Goal: Check status: Check status

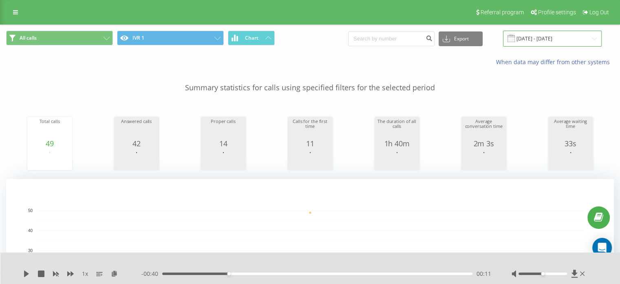
click at [565, 35] on input "[DATE] - [DATE]" at bounding box center [552, 39] width 99 height 16
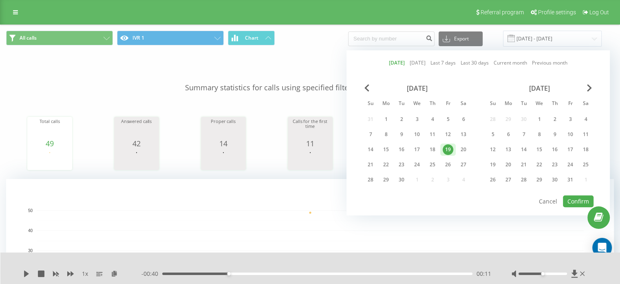
click at [446, 146] on div "19" at bounding box center [448, 149] width 11 height 11
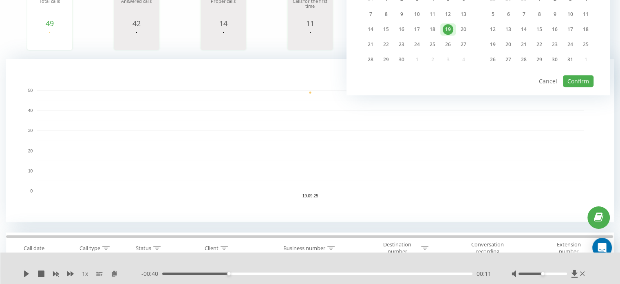
scroll to position [163, 0]
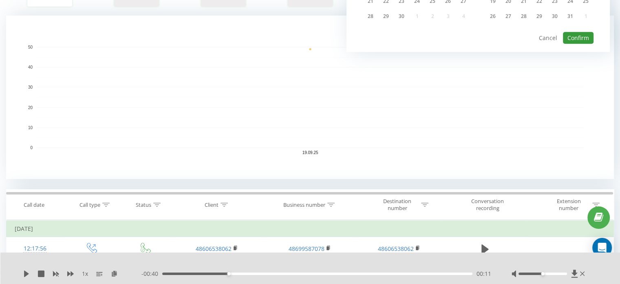
click at [577, 34] on button "Confirm" at bounding box center [578, 38] width 31 height 12
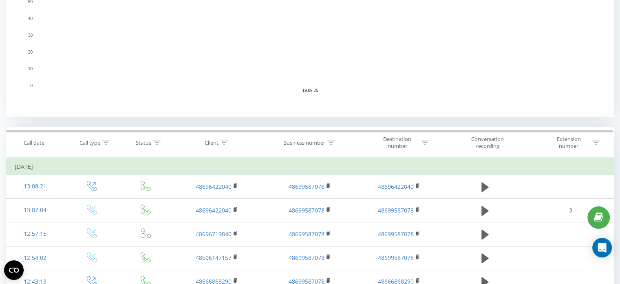
scroll to position [245, 0]
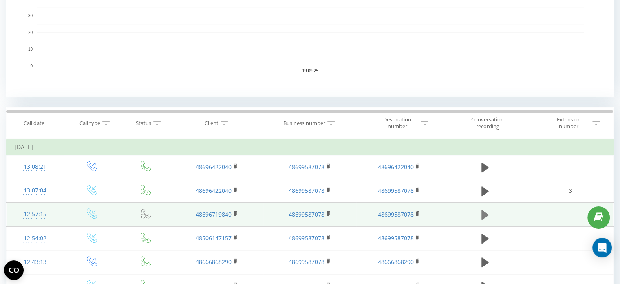
click at [483, 211] on icon at bounding box center [485, 215] width 7 height 10
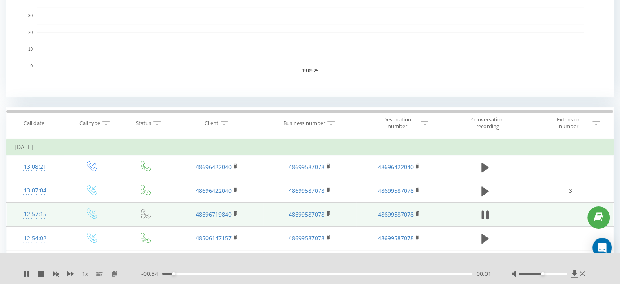
click at [483, 211] on icon at bounding box center [483, 214] width 2 height 9
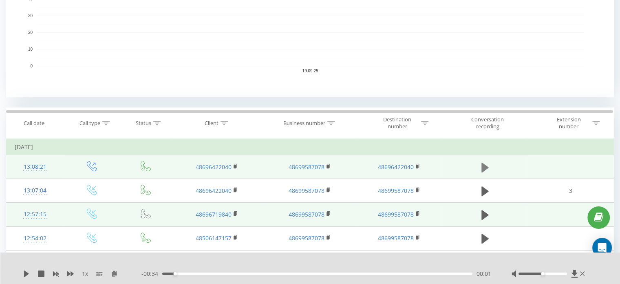
click at [487, 167] on icon at bounding box center [485, 167] width 7 height 10
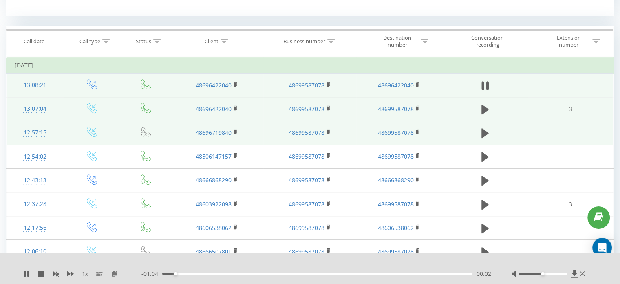
scroll to position [367, 0]
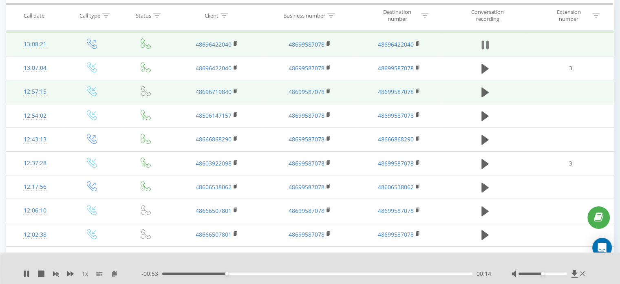
click at [481, 42] on button at bounding box center [485, 45] width 12 height 12
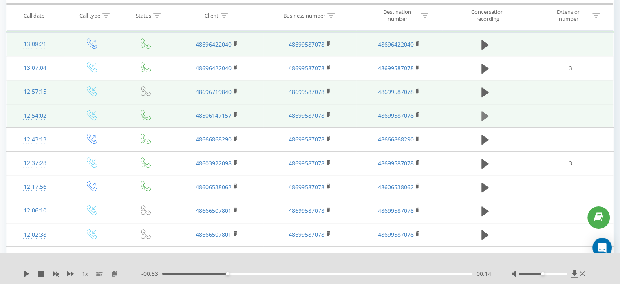
click at [486, 120] on icon at bounding box center [485, 115] width 7 height 11
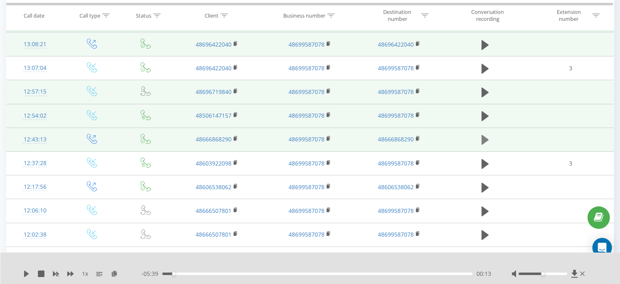
click at [485, 140] on icon at bounding box center [485, 140] width 7 height 10
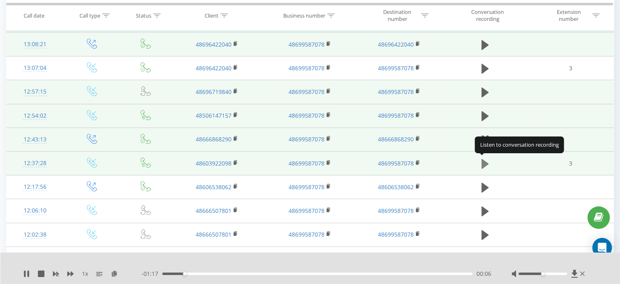
click at [486, 163] on icon at bounding box center [485, 163] width 7 height 10
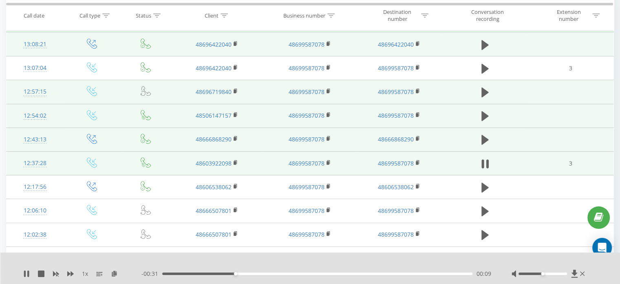
click at [486, 163] on icon at bounding box center [487, 163] width 2 height 9
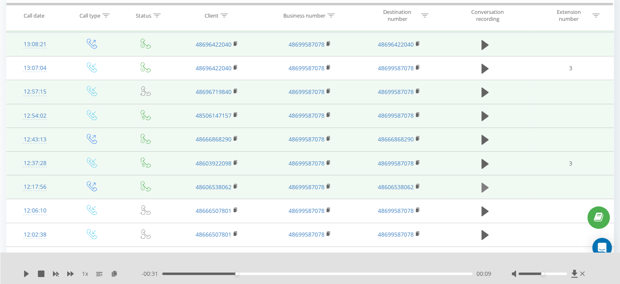
click at [485, 185] on icon at bounding box center [485, 187] width 7 height 10
click at [485, 184] on icon at bounding box center [485, 187] width 7 height 11
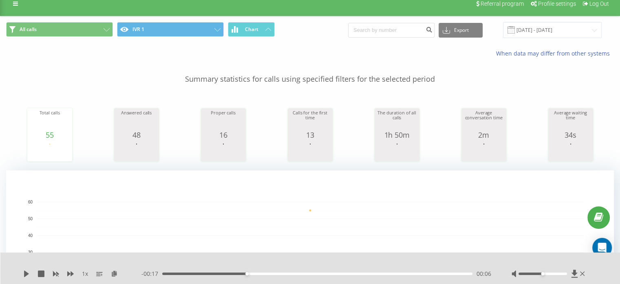
scroll to position [0, 0]
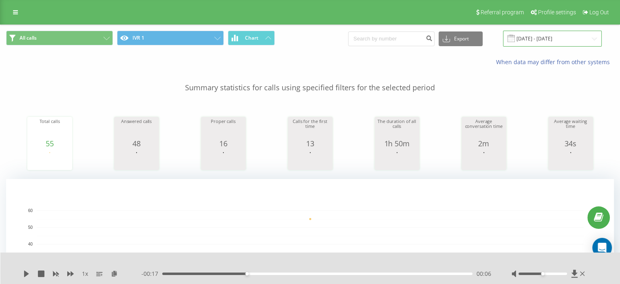
click at [541, 39] on input "[DATE] - [DATE]" at bounding box center [552, 39] width 99 height 16
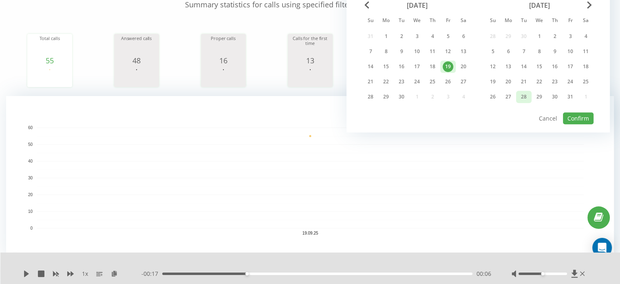
scroll to position [82, 0]
click at [582, 117] on button "Confirm" at bounding box center [578, 119] width 31 height 12
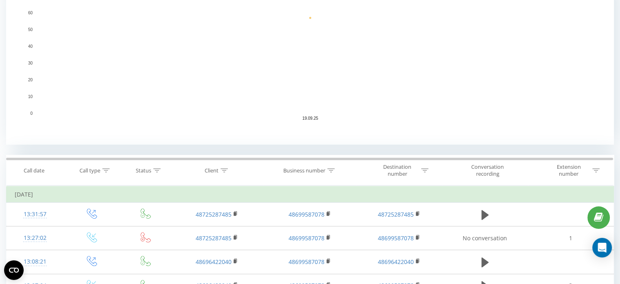
scroll to position [245, 0]
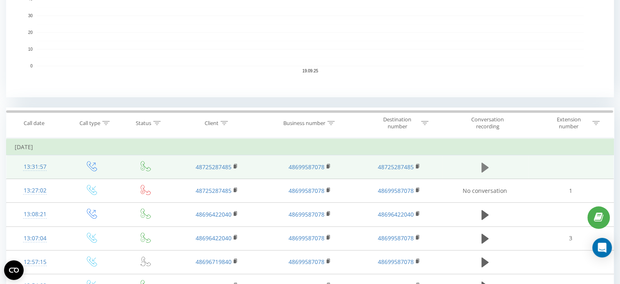
click at [485, 162] on icon at bounding box center [485, 167] width 7 height 11
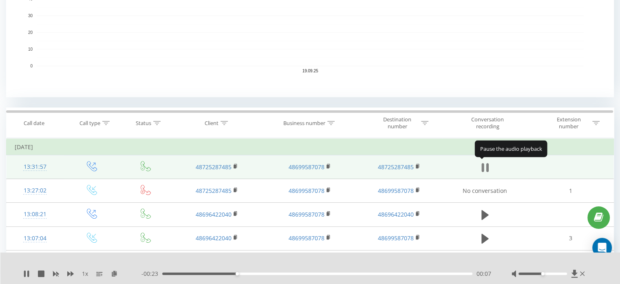
click at [487, 168] on icon at bounding box center [487, 167] width 2 height 9
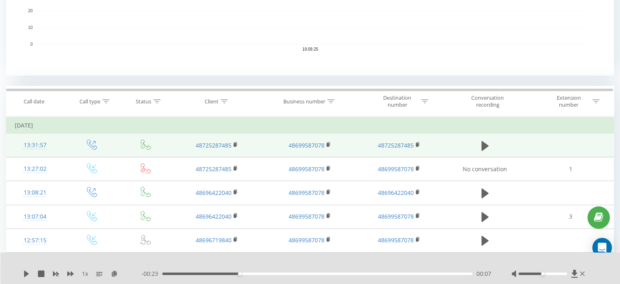
scroll to position [286, 0]
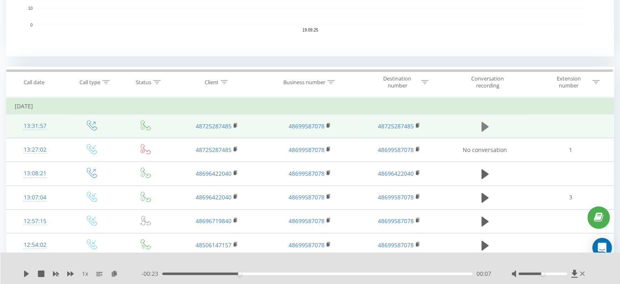
click at [486, 125] on icon at bounding box center [485, 126] width 7 height 10
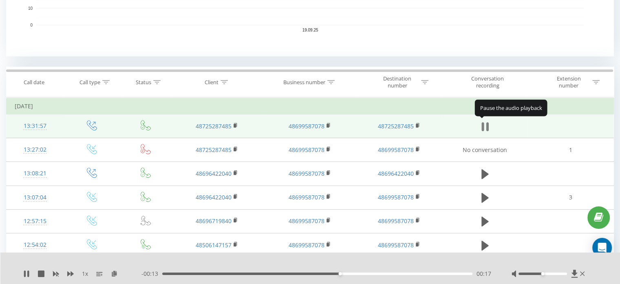
click at [484, 127] on icon at bounding box center [483, 126] width 2 height 9
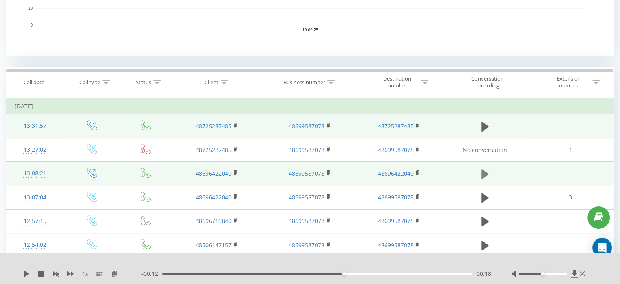
click at [484, 175] on icon at bounding box center [485, 174] width 7 height 10
click at [484, 175] on icon at bounding box center [485, 173] width 7 height 11
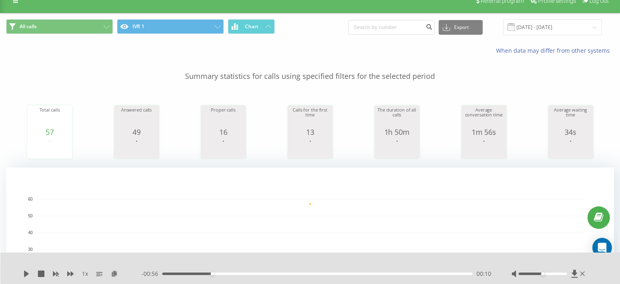
scroll to position [0, 0]
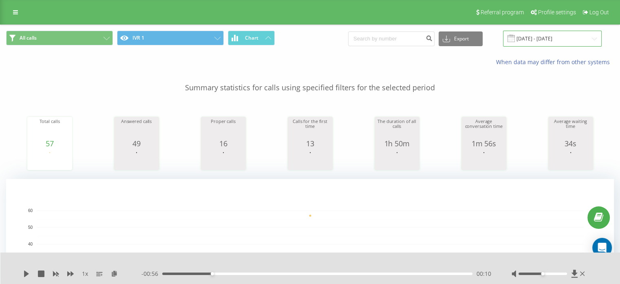
click at [548, 37] on input "[DATE] - [DATE]" at bounding box center [552, 39] width 99 height 16
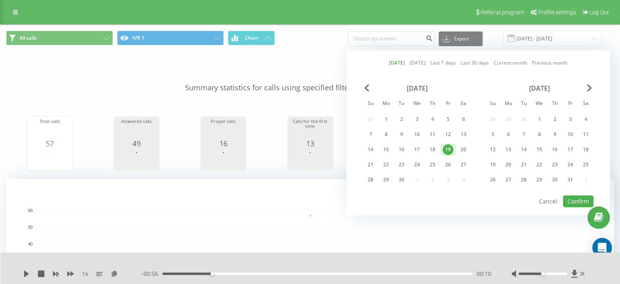
click at [444, 146] on div "19" at bounding box center [448, 149] width 11 height 11
click at [581, 198] on button "Confirm" at bounding box center [578, 201] width 31 height 12
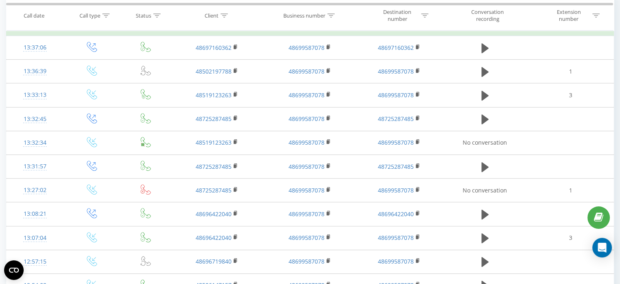
scroll to position [367, 0]
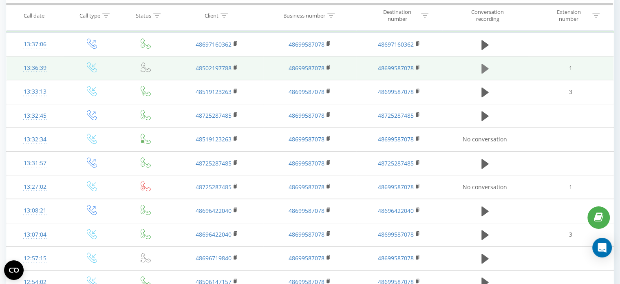
click at [485, 67] on icon at bounding box center [485, 69] width 7 height 10
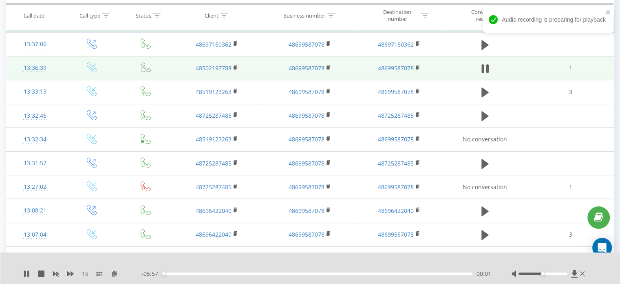
click at [485, 67] on icon at bounding box center [485, 68] width 7 height 11
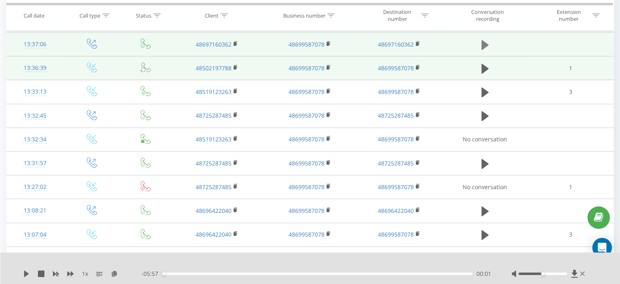
click at [484, 43] on icon at bounding box center [485, 45] width 7 height 10
click at [484, 43] on icon at bounding box center [483, 44] width 2 height 9
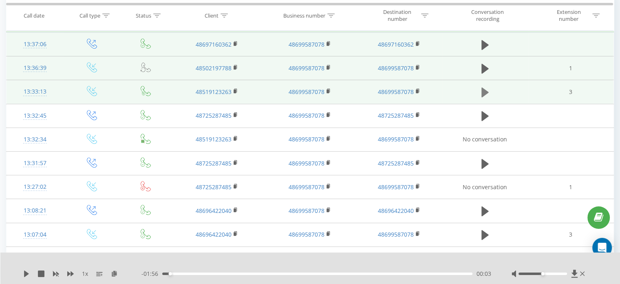
click at [485, 89] on icon at bounding box center [485, 92] width 7 height 10
click at [485, 89] on icon at bounding box center [485, 91] width 7 height 11
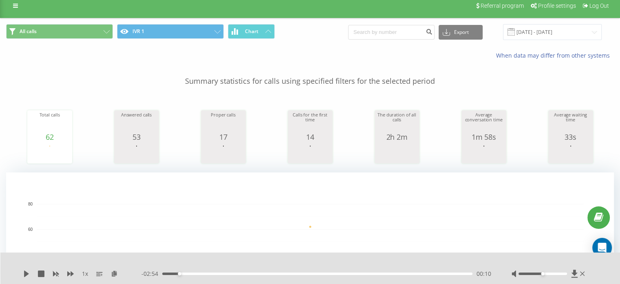
scroll to position [0, 0]
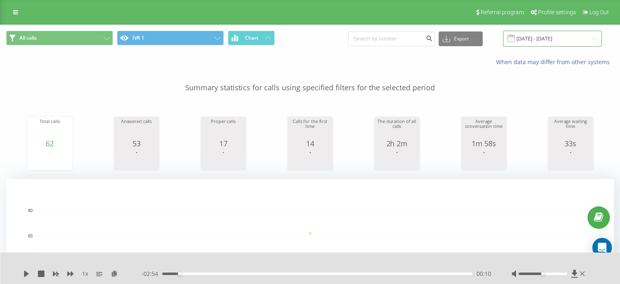
click at [563, 35] on input "[DATE] - [DATE]" at bounding box center [552, 39] width 99 height 16
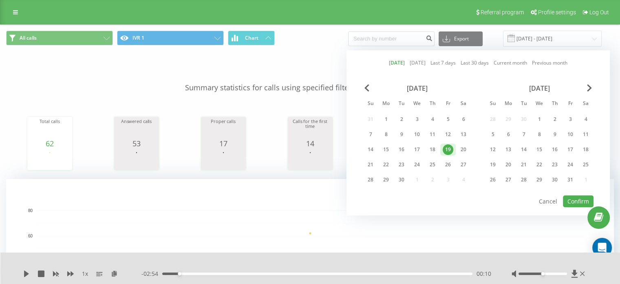
click at [449, 146] on div "19" at bounding box center [448, 149] width 11 height 11
click at [581, 199] on button "Confirm" at bounding box center [578, 201] width 31 height 12
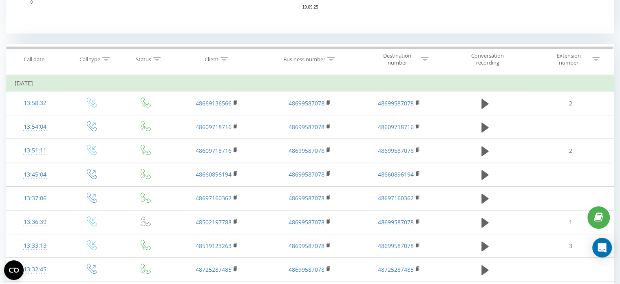
scroll to position [326, 0]
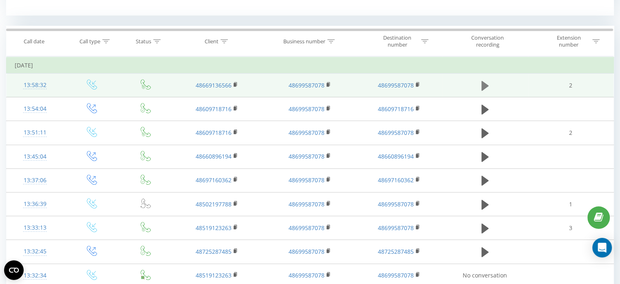
click at [484, 89] on icon at bounding box center [485, 85] width 7 height 10
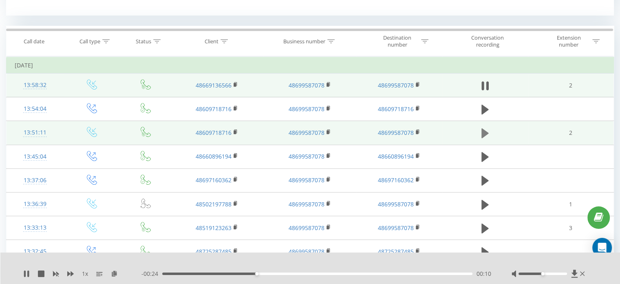
click at [484, 132] on icon at bounding box center [485, 133] width 7 height 10
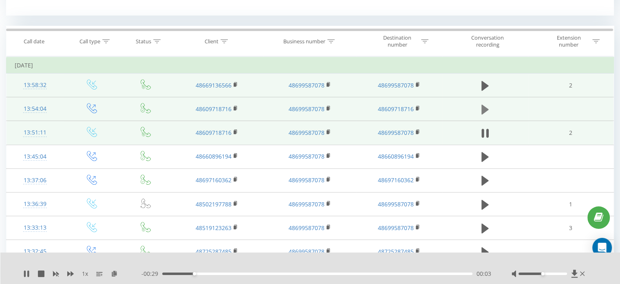
click at [486, 113] on icon at bounding box center [485, 109] width 7 height 11
click at [486, 109] on icon at bounding box center [487, 109] width 2 height 9
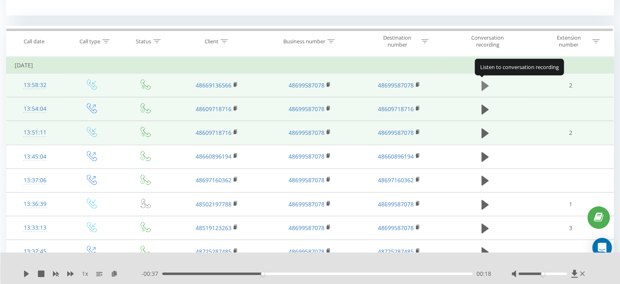
click at [485, 86] on icon at bounding box center [485, 85] width 7 height 10
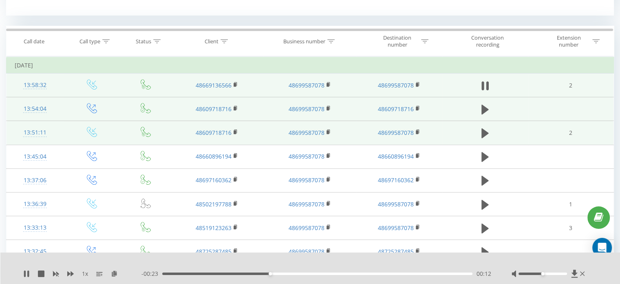
click at [485, 86] on icon at bounding box center [485, 85] width 7 height 11
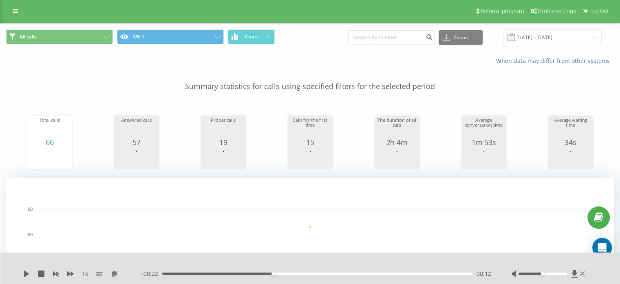
scroll to position [0, 0]
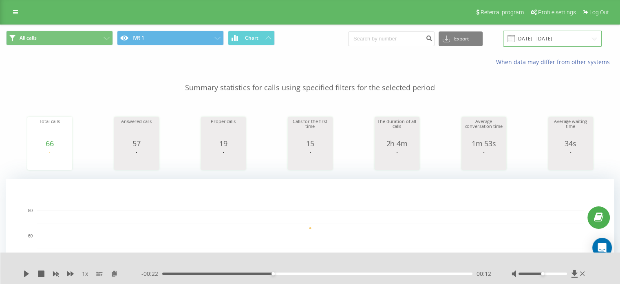
click at [563, 40] on input "[DATE] - [DATE]" at bounding box center [552, 39] width 99 height 16
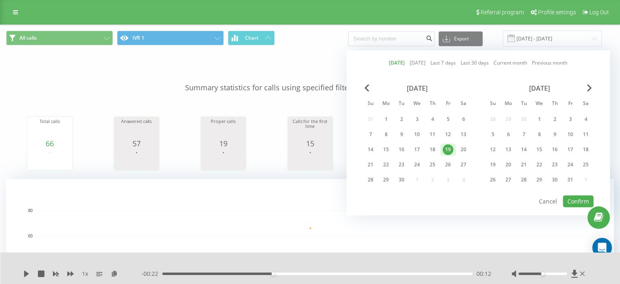
click at [445, 146] on div "19" at bounding box center [448, 149] width 11 height 11
click at [575, 196] on button "Confirm" at bounding box center [578, 201] width 31 height 12
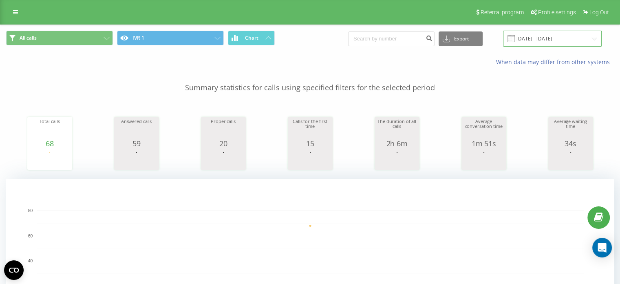
click at [552, 40] on input "[DATE] - [DATE]" at bounding box center [552, 39] width 99 height 16
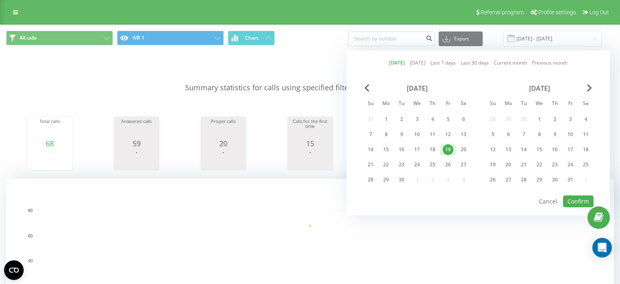
click at [447, 144] on div "19" at bounding box center [448, 149] width 11 height 11
click at [574, 200] on button "Confirm" at bounding box center [578, 201] width 31 height 12
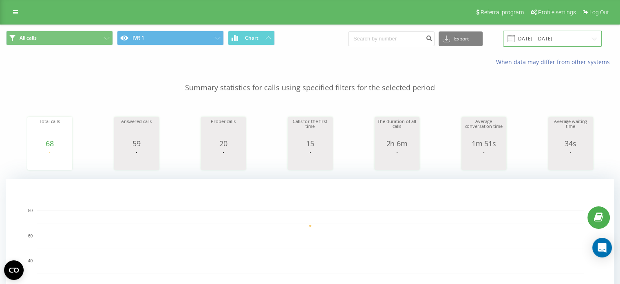
click at [549, 38] on input "[DATE] - [DATE]" at bounding box center [552, 39] width 99 height 16
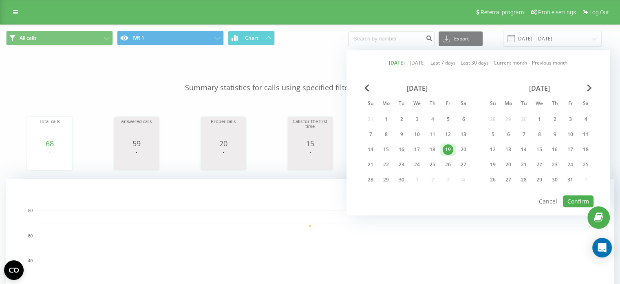
click at [447, 146] on div "19" at bounding box center [448, 149] width 11 height 11
click at [576, 195] on button "Confirm" at bounding box center [578, 201] width 31 height 12
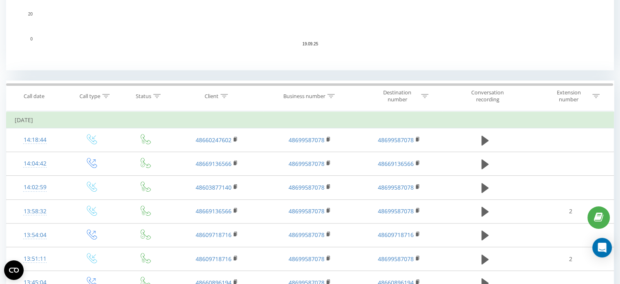
scroll to position [286, 0]
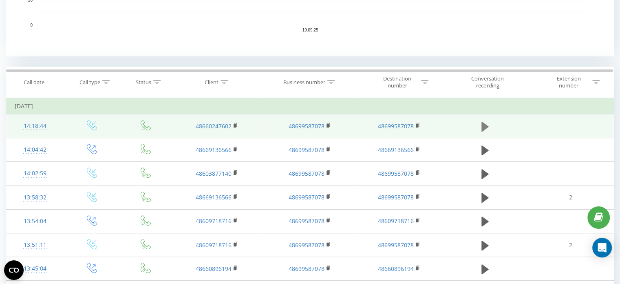
click at [487, 128] on icon at bounding box center [485, 126] width 7 height 11
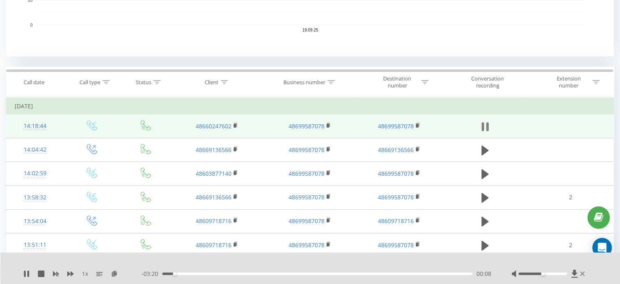
click at [484, 128] on icon at bounding box center [483, 126] width 2 height 9
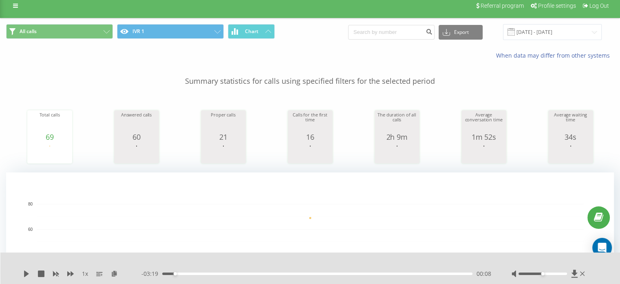
scroll to position [0, 0]
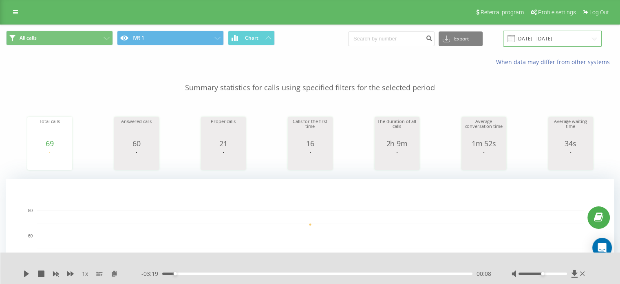
click at [551, 36] on input "[DATE] - [DATE]" at bounding box center [552, 39] width 99 height 16
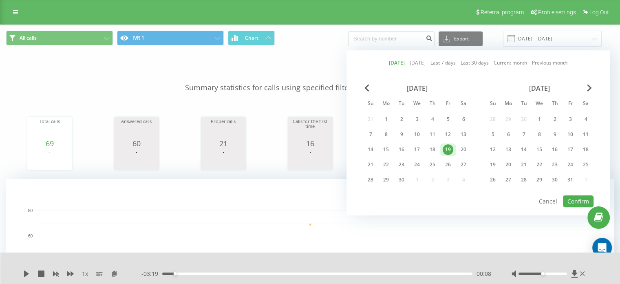
click at [450, 145] on div "19" at bounding box center [448, 149] width 11 height 11
click at [578, 199] on button "Confirm" at bounding box center [578, 201] width 31 height 12
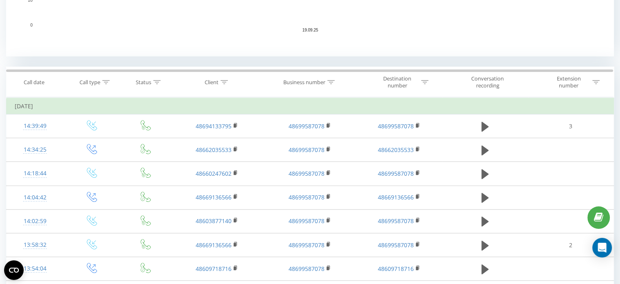
scroll to position [286, 0]
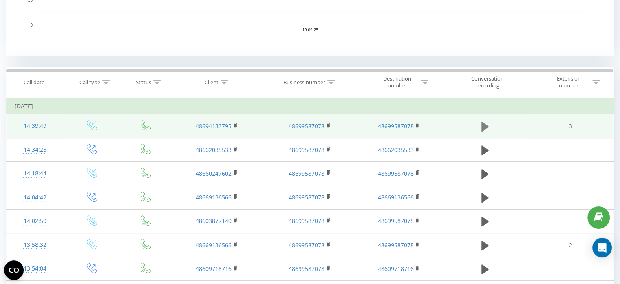
click at [487, 127] on icon at bounding box center [485, 126] width 7 height 11
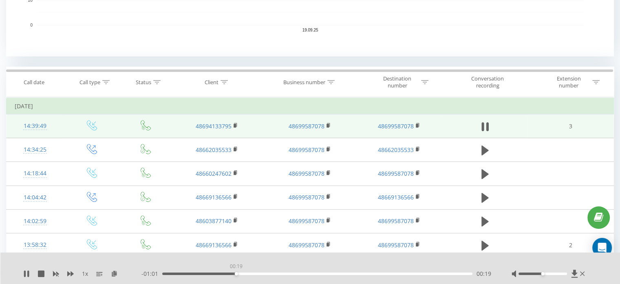
click at [236, 274] on div "00:19" at bounding box center [317, 273] width 310 height 2
click at [279, 273] on div "00:30" at bounding box center [317, 273] width 310 height 2
click at [485, 126] on icon at bounding box center [485, 126] width 7 height 11
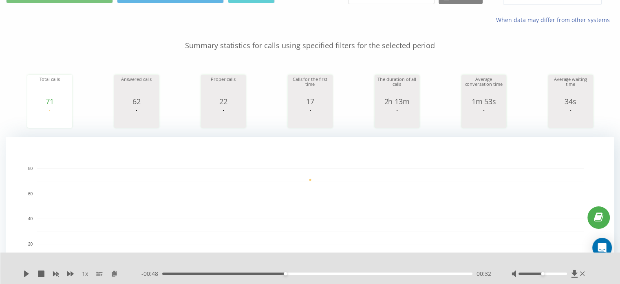
scroll to position [0, 0]
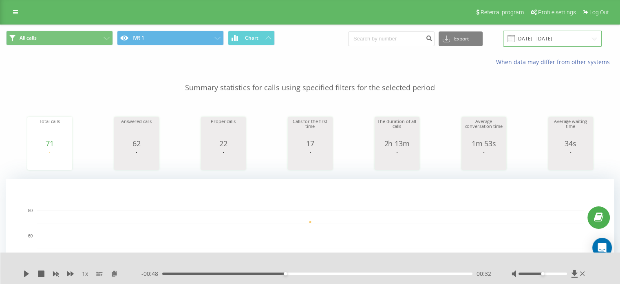
click at [550, 37] on input "[DATE] - [DATE]" at bounding box center [552, 39] width 99 height 16
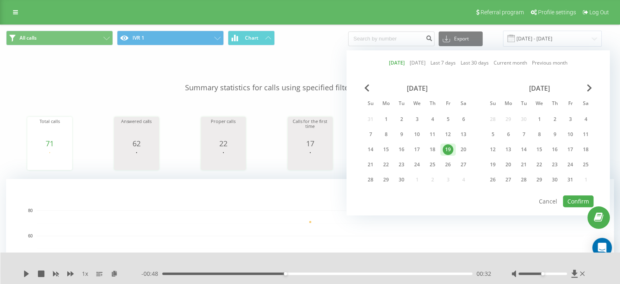
click at [448, 149] on div "19" at bounding box center [448, 149] width 11 height 11
click at [578, 195] on button "Confirm" at bounding box center [578, 201] width 31 height 12
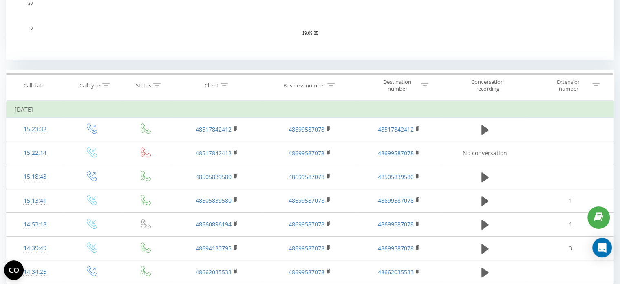
scroll to position [326, 0]
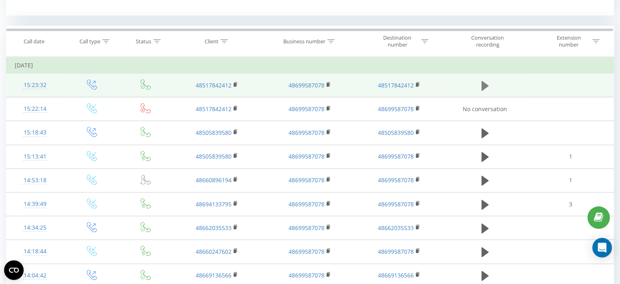
click at [485, 83] on icon at bounding box center [485, 85] width 7 height 10
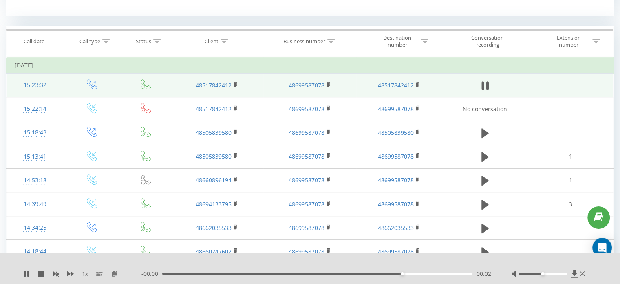
click at [485, 83] on icon at bounding box center [485, 85] width 7 height 11
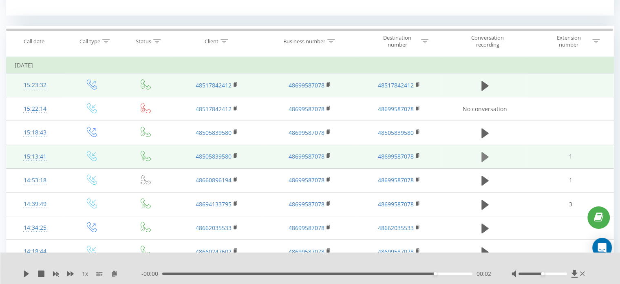
click at [484, 153] on icon at bounding box center [485, 157] width 7 height 10
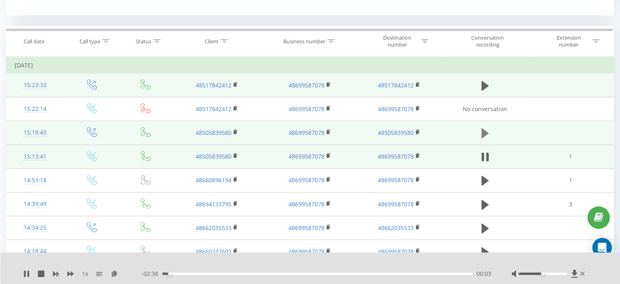
click at [485, 133] on icon at bounding box center [485, 133] width 7 height 10
click at [485, 133] on icon at bounding box center [485, 132] width 7 height 11
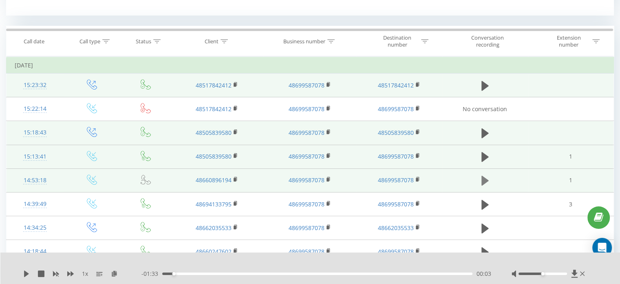
click at [485, 180] on icon at bounding box center [485, 180] width 7 height 10
click at [485, 180] on icon at bounding box center [485, 180] width 7 height 11
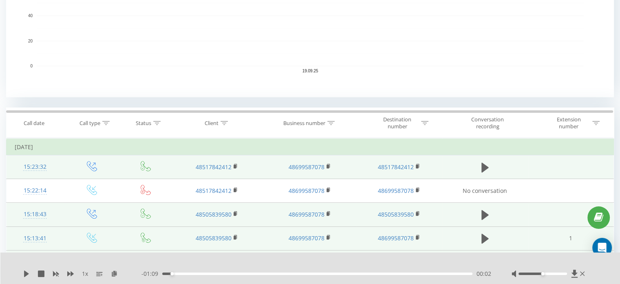
scroll to position [0, 0]
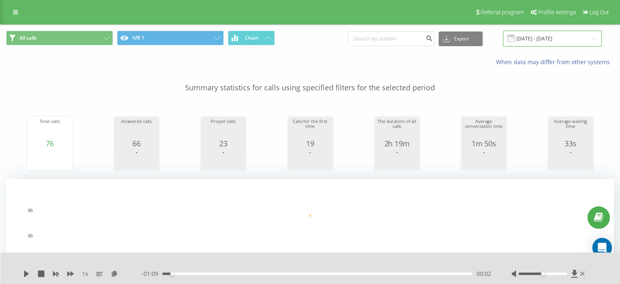
click at [543, 35] on input "[DATE] - [DATE]" at bounding box center [552, 39] width 99 height 16
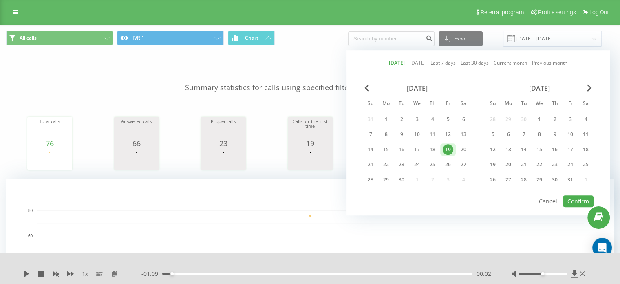
click at [450, 150] on div "19" at bounding box center [448, 149] width 11 height 11
click at [586, 200] on button "Confirm" at bounding box center [578, 201] width 31 height 12
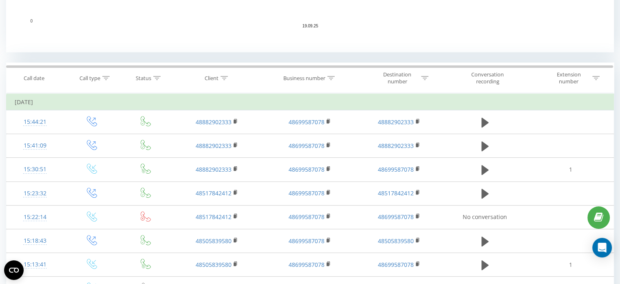
scroll to position [286, 0]
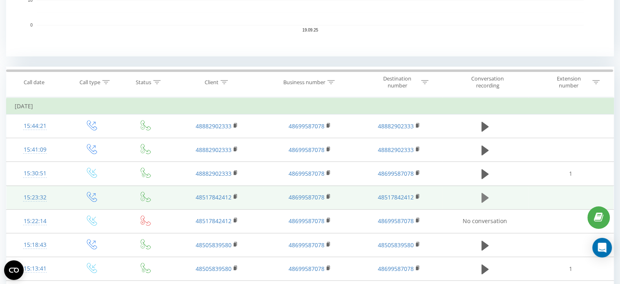
click at [485, 199] on icon at bounding box center [485, 198] width 7 height 10
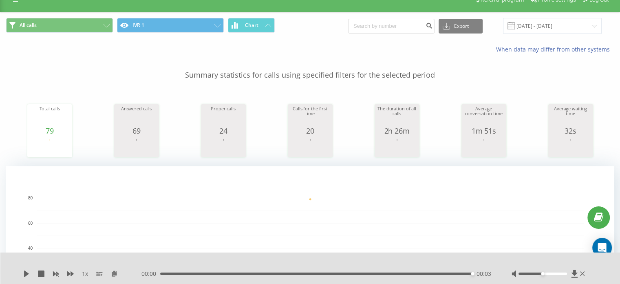
scroll to position [0, 0]
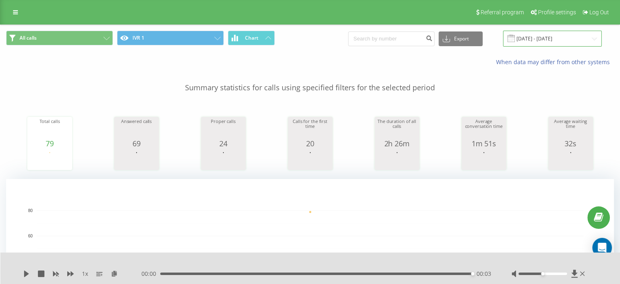
click at [549, 35] on input "[DATE] - [DATE]" at bounding box center [552, 39] width 99 height 16
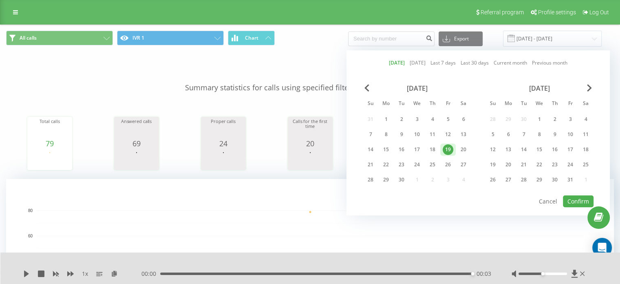
click at [446, 148] on div "19" at bounding box center [448, 149] width 11 height 11
click at [581, 199] on button "Confirm" at bounding box center [578, 201] width 31 height 12
